Goal: Navigation & Orientation: Find specific page/section

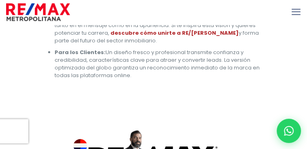
scroll to position [1132, 0]
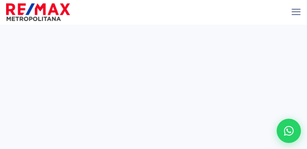
select select
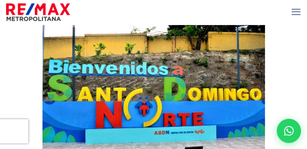
scroll to position [1020, 0]
